Goal: Transaction & Acquisition: Purchase product/service

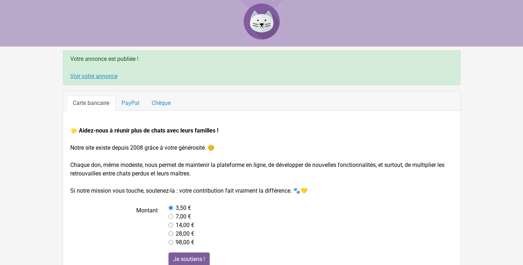
click at [96, 75] on link "Voir votre annonce" at bounding box center [93, 76] width 47 height 7
click at [258, 24] on img at bounding box center [261, 21] width 43 height 43
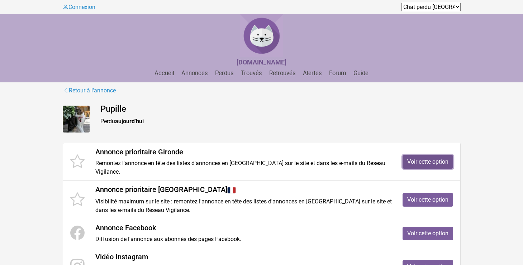
click at [435, 158] on link "Voir cette option" at bounding box center [428, 162] width 51 height 14
